Goal: Task Accomplishment & Management: Complete application form

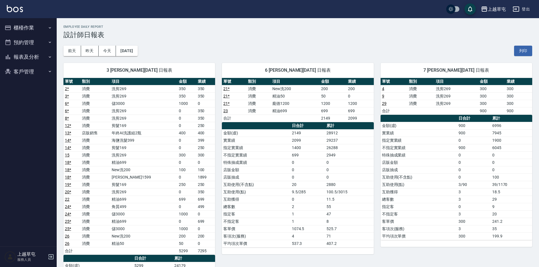
click at [24, 27] on button "櫃檯作業" at bounding box center [28, 27] width 52 height 15
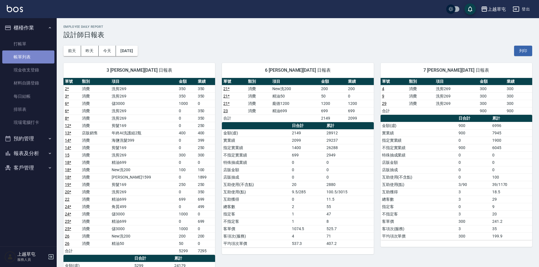
click at [25, 57] on link "帳單列表" at bounding box center [28, 56] width 52 height 13
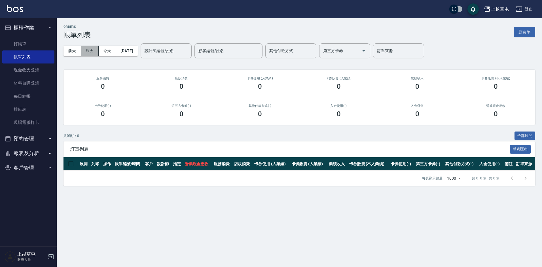
click at [85, 48] on button "昨天" at bounding box center [90, 51] width 18 height 10
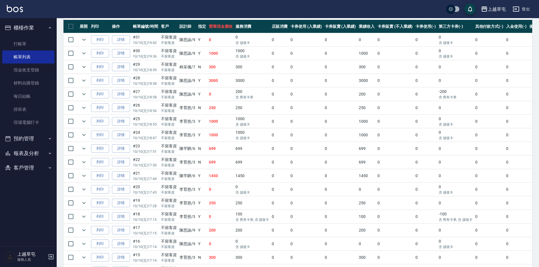
scroll to position [125, 0]
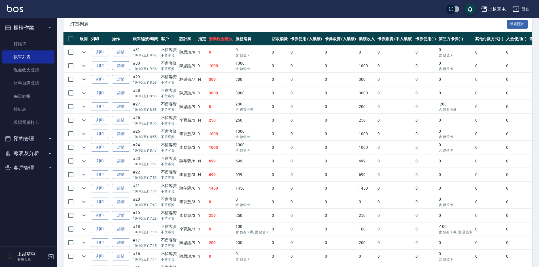
click at [119, 65] on link "詳情" at bounding box center [121, 66] width 18 height 9
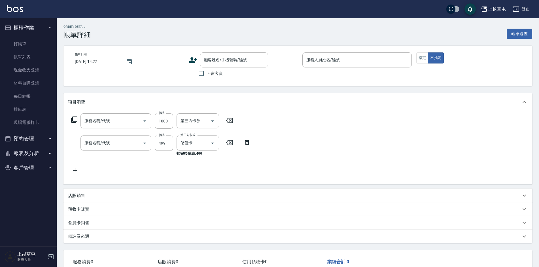
type input "[DATE] 19:36"
checkbox input "true"
type input "[PERSON_NAME]-9"
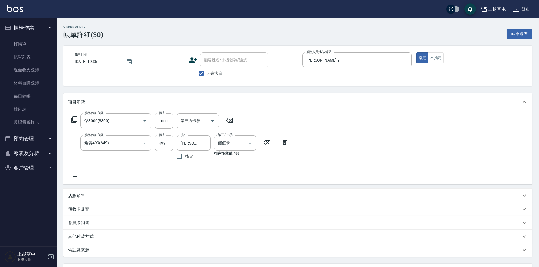
type input "儲3000(8300)"
type input "角質499(649)"
click at [27, 56] on link "帳單列表" at bounding box center [28, 56] width 52 height 13
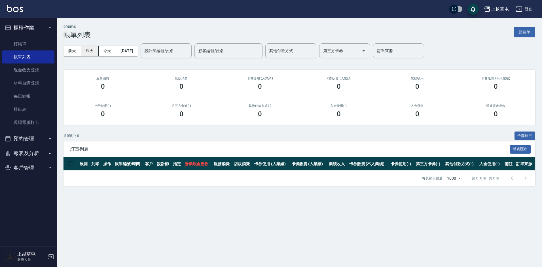
click at [89, 50] on button "昨天" at bounding box center [90, 51] width 18 height 10
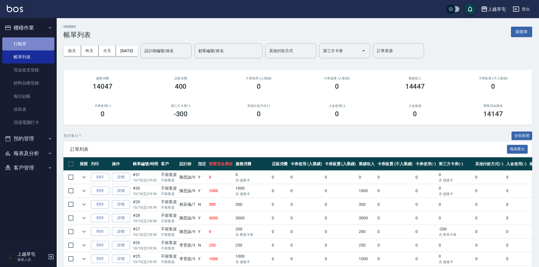
click at [23, 43] on link "打帳單" at bounding box center [28, 43] width 52 height 13
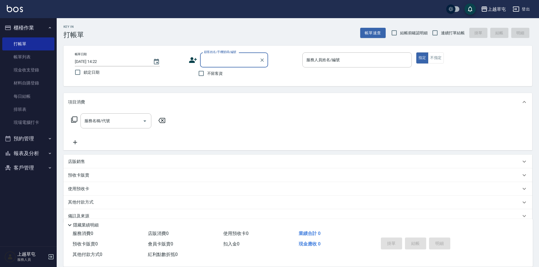
click at [31, 153] on button "報表及分析" at bounding box center [28, 153] width 52 height 15
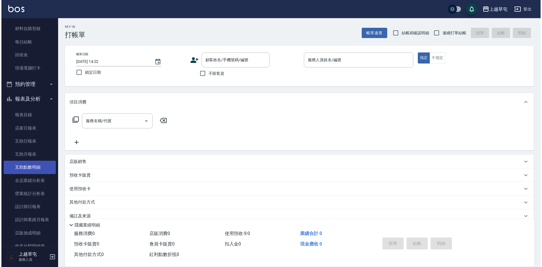
scroll to position [57, 0]
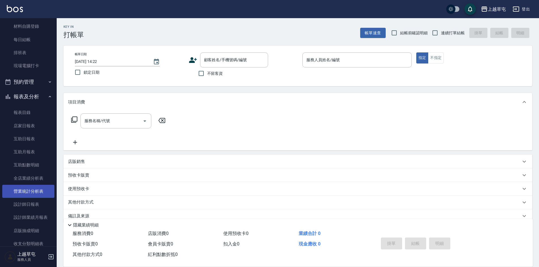
click at [40, 193] on link "營業統計分析表" at bounding box center [28, 191] width 52 height 13
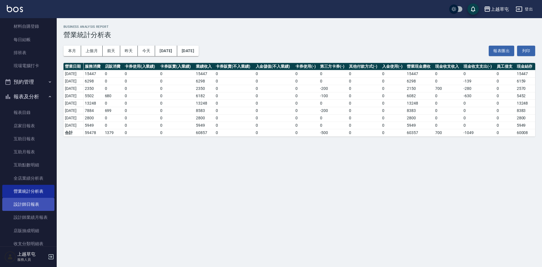
click at [34, 210] on link "設計師日報表" at bounding box center [28, 204] width 52 height 13
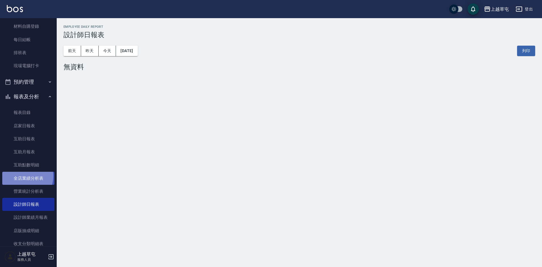
click at [22, 176] on link "全店業績分析表" at bounding box center [28, 178] width 52 height 13
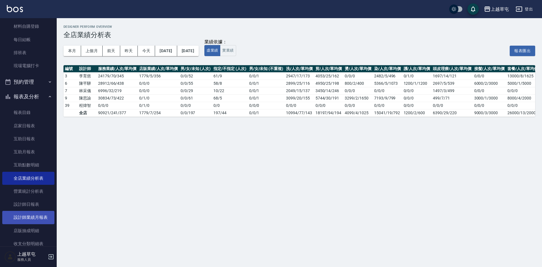
click at [29, 212] on link "設計師業績月報表" at bounding box center [28, 217] width 52 height 13
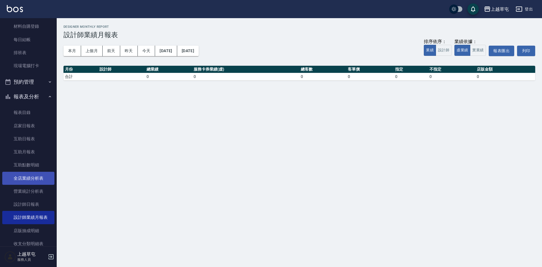
click at [26, 179] on link "全店業績分析表" at bounding box center [28, 178] width 52 height 13
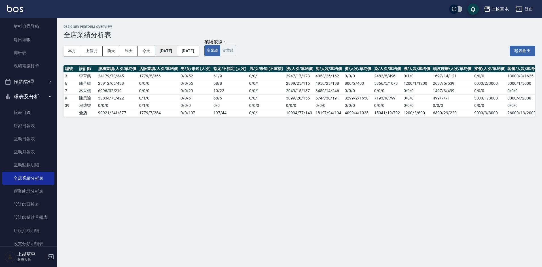
click at [177, 48] on button "[DATE]" at bounding box center [166, 51] width 22 height 10
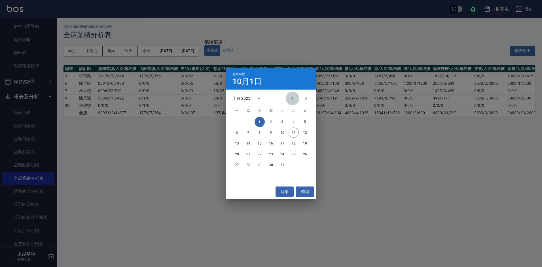
click at [291, 97] on icon "Previous month" at bounding box center [292, 98] width 7 height 7
click at [238, 121] on button "1" at bounding box center [237, 122] width 10 height 10
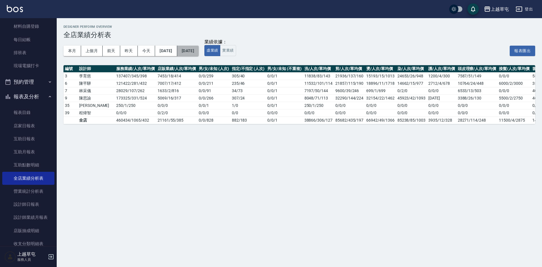
click at [199, 51] on button "[DATE]" at bounding box center [188, 51] width 22 height 10
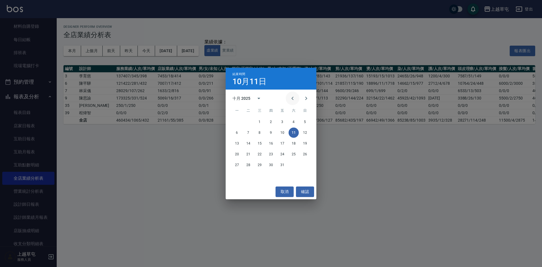
click at [292, 99] on icon "Previous month" at bounding box center [292, 98] width 2 height 3
click at [247, 166] on button "30" at bounding box center [248, 165] width 10 height 10
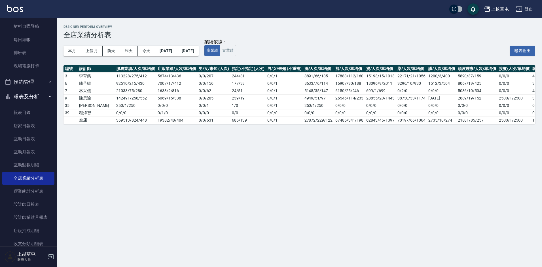
drag, startPoint x: 514, startPoint y: 129, endPoint x: 534, endPoint y: 128, distance: 20.1
click at [534, 128] on div "Designer Perform Overview 全店業績分析表 本月 上個月 [DATE] [DATE] [DATE] [DATE] [DATE] 業績依…" at bounding box center [299, 74] width 485 height 113
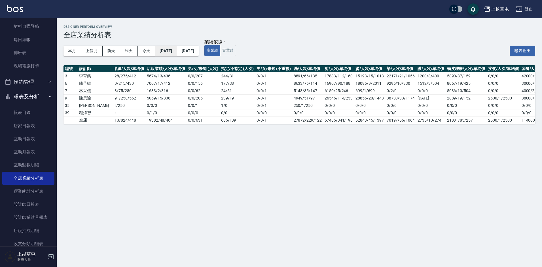
click at [175, 52] on button "[DATE]" at bounding box center [166, 51] width 22 height 10
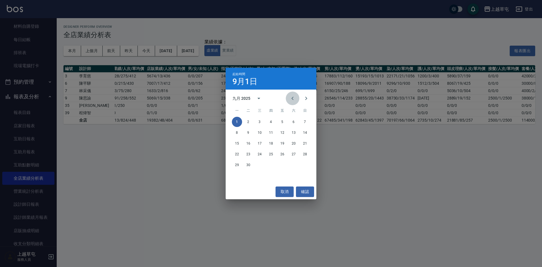
click at [293, 101] on icon "Previous month" at bounding box center [292, 98] width 7 height 7
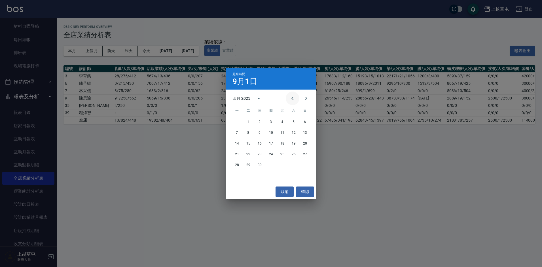
click at [293, 101] on icon "Previous month" at bounding box center [292, 98] width 7 height 7
click at [306, 98] on icon "Next month" at bounding box center [306, 98] width 2 height 3
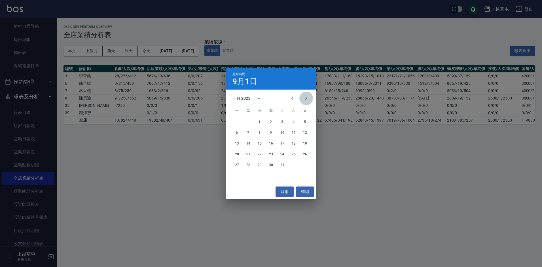
click at [306, 98] on icon "Next month" at bounding box center [306, 98] width 2 height 3
click at [290, 100] on icon "Previous month" at bounding box center [292, 98] width 7 height 7
click at [259, 122] on button "1" at bounding box center [260, 122] width 10 height 10
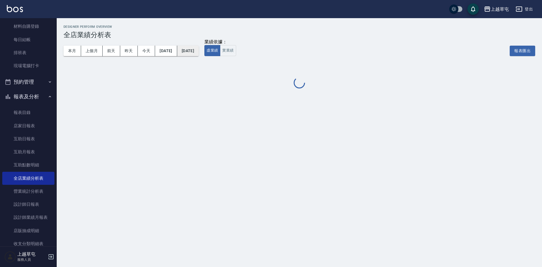
click at [199, 52] on button "[DATE]" at bounding box center [188, 51] width 22 height 10
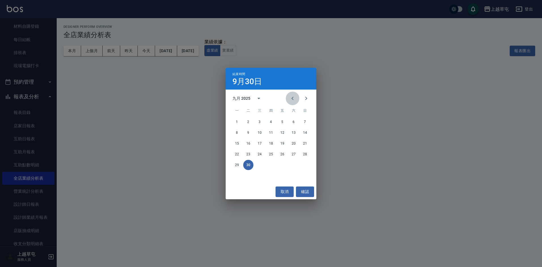
click at [293, 99] on icon "Previous month" at bounding box center [292, 98] width 7 height 7
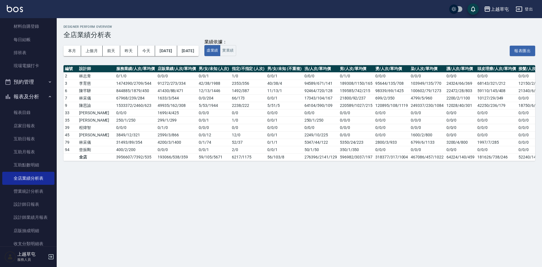
click at [303, 99] on td "17343/104/167" at bounding box center [320, 97] width 35 height 7
click at [199, 52] on button "[DATE]" at bounding box center [188, 51] width 22 height 10
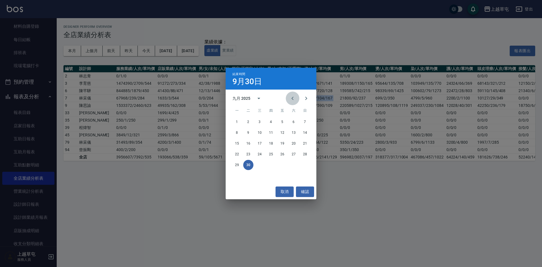
click at [292, 99] on icon "Previous month" at bounding box center [292, 98] width 7 height 7
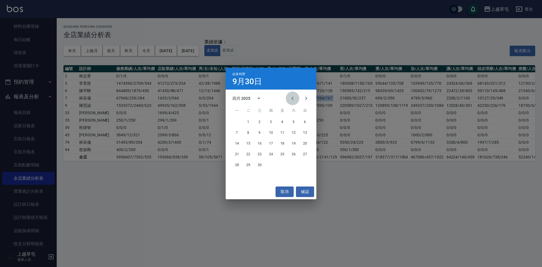
click at [292, 99] on icon "Previous month" at bounding box center [292, 98] width 7 height 7
click at [307, 97] on icon "Next month" at bounding box center [306, 98] width 7 height 7
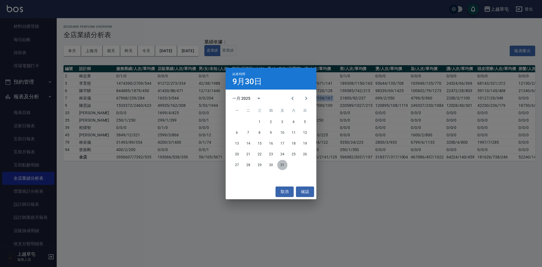
click at [282, 164] on button "31" at bounding box center [282, 165] width 10 height 10
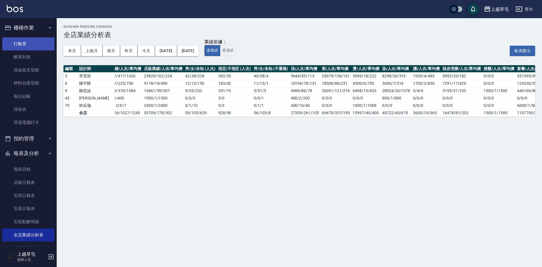
click at [25, 41] on link "打帳單" at bounding box center [28, 43] width 52 height 13
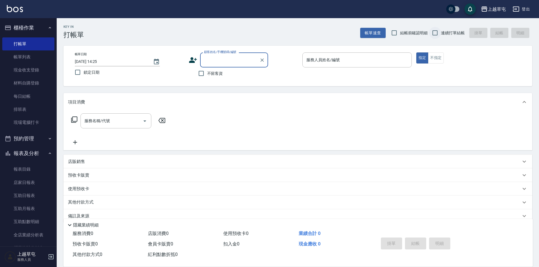
click at [437, 37] on input "連續打單結帳" at bounding box center [435, 33] width 12 height 12
checkbox input "true"
click at [203, 73] on input "不留客資" at bounding box center [201, 73] width 12 height 12
checkbox input "true"
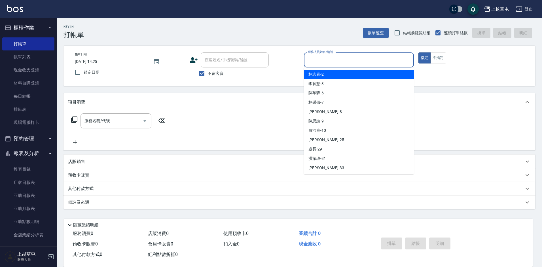
click at [388, 62] on input "服務人員姓名/編號" at bounding box center [358, 60] width 105 height 10
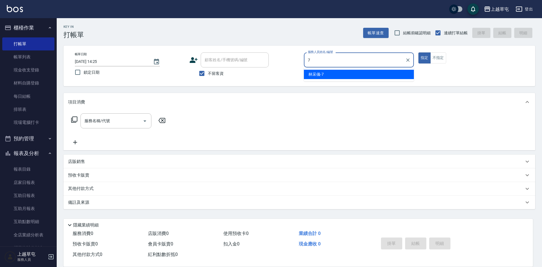
type input "[PERSON_NAME]-7"
type button "true"
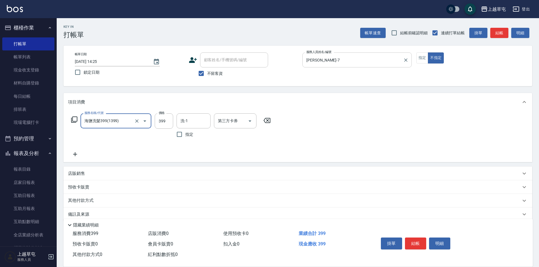
type input "海鹽洗髮399(1399)"
type input "[PERSON_NAME]-7"
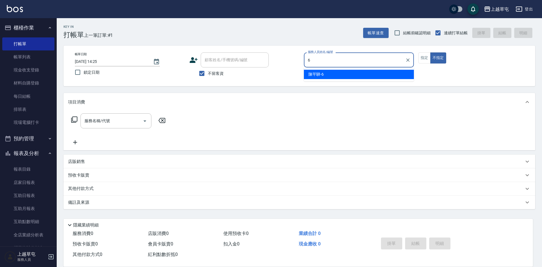
type input "[PERSON_NAME]-6"
type button "false"
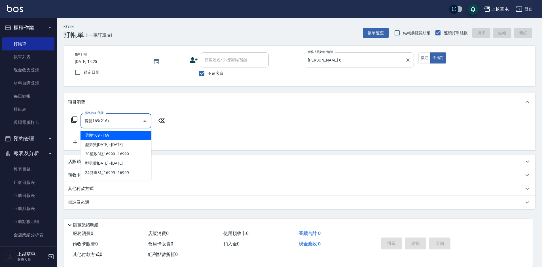
type input "剪髮169(216)"
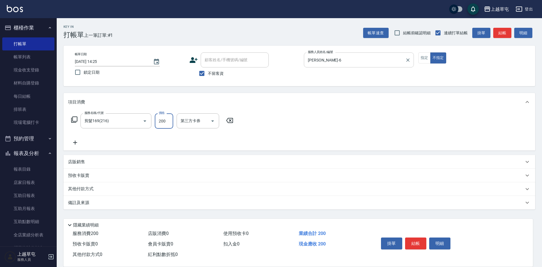
type input "200"
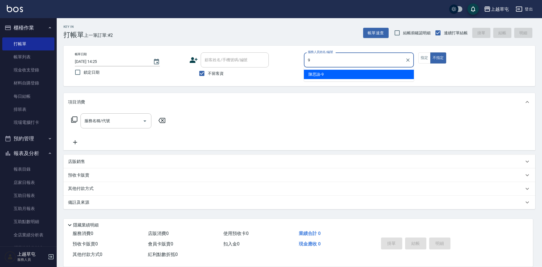
type input "[PERSON_NAME]-9"
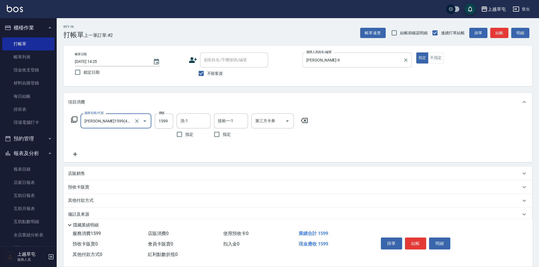
type input "[PERSON_NAME]1599(41599)"
type input "2299"
type input "[PERSON_NAME]25"
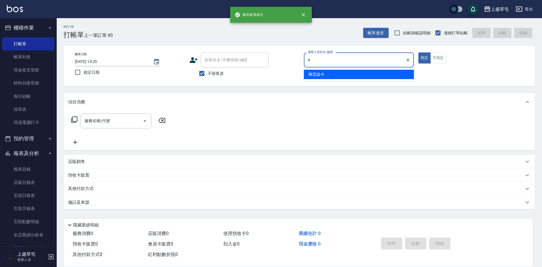
type input "[PERSON_NAME]-9"
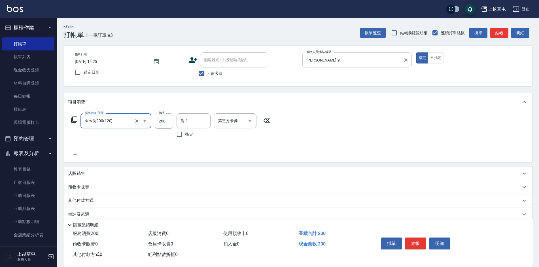
type input "New洗200(120)"
type input "[PERSON_NAME]25"
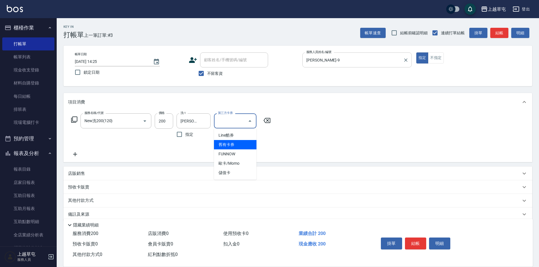
type input "舊有卡券"
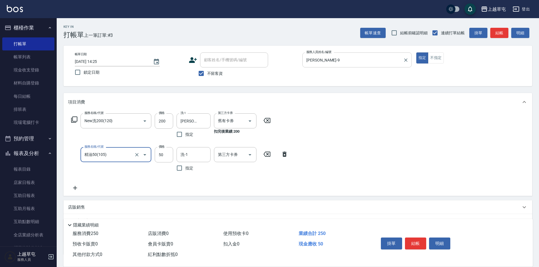
type input "精油50(105)"
type input "[PERSON_NAME]25"
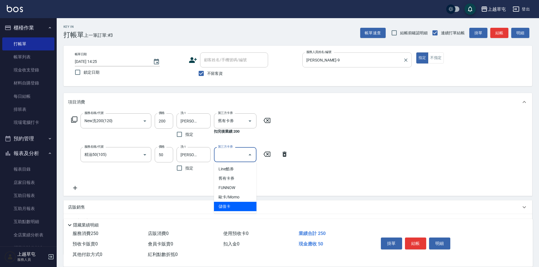
type input "儲值卡"
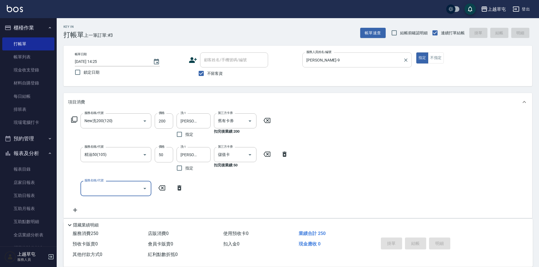
type input "[DATE] 14:26"
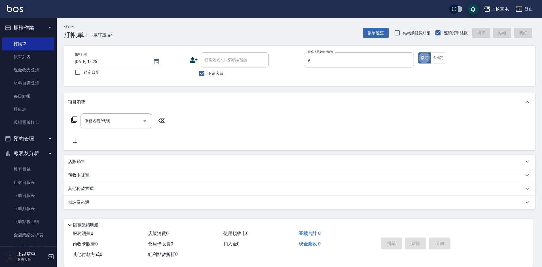
type input "[PERSON_NAME]-9"
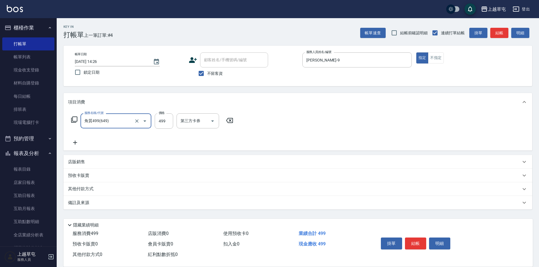
type input "角質499(649)"
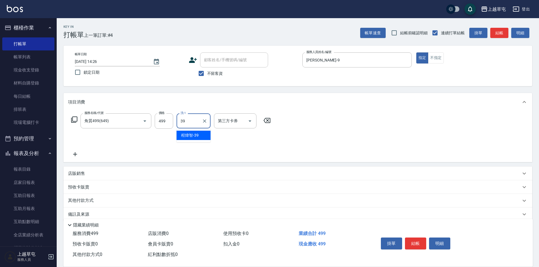
type input "[PERSON_NAME]-39"
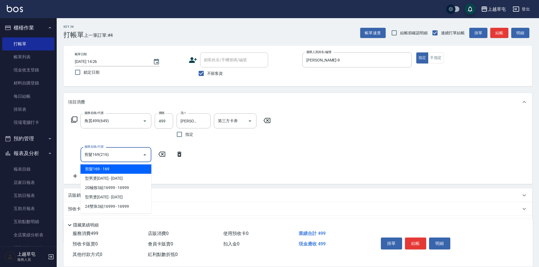
type input "剪髮169(216)"
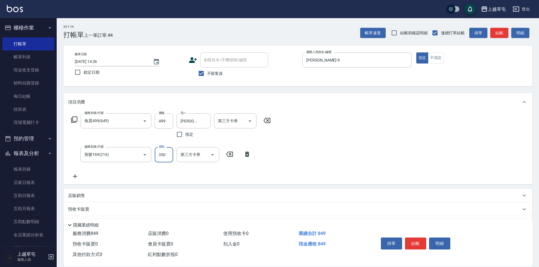
type input "350"
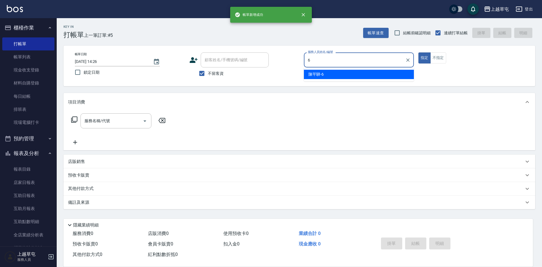
type input "[PERSON_NAME]-6"
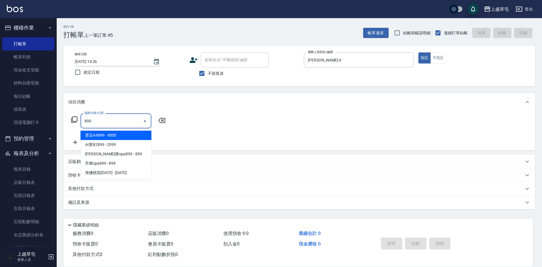
type input "899"
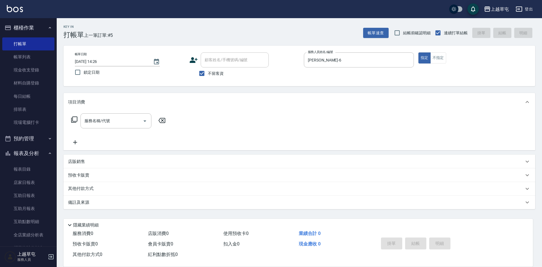
drag, startPoint x: 291, startPoint y: 141, endPoint x: 231, endPoint y: 110, distance: 67.7
click at [231, 110] on div "項目消費 服務名稱/代號 服務名稱/代號" at bounding box center [300, 121] width 472 height 57
click at [24, 43] on link "打帳單" at bounding box center [28, 43] width 52 height 13
